Goal: Check status: Check status

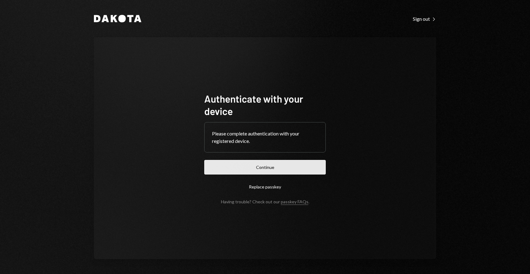
click at [257, 166] on button "Continue" at bounding box center [265, 167] width 122 height 15
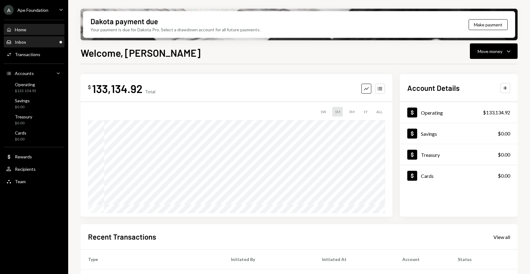
click at [43, 39] on div "Inbox Inbox" at bounding box center [34, 42] width 56 height 11
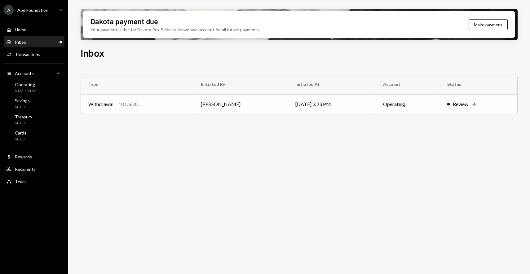
click at [149, 104] on div "Withdrawal 10 USDC" at bounding box center [137, 104] width 98 height 7
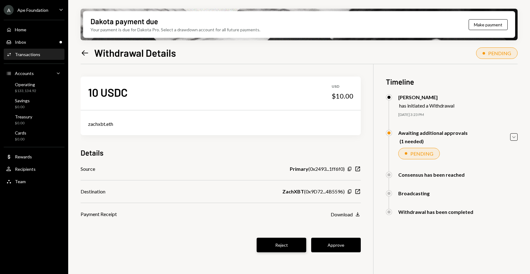
click at [291, 243] on button "Reject" at bounding box center [282, 245] width 50 height 15
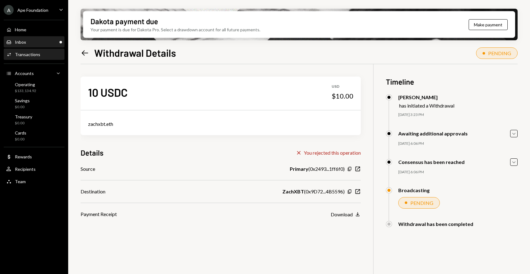
click at [41, 42] on div "Inbox Inbox" at bounding box center [34, 42] width 56 height 6
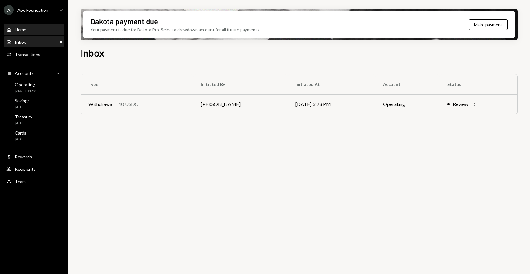
click at [40, 34] on div "Home Home" at bounding box center [34, 30] width 56 height 11
